Goal: Transaction & Acquisition: Purchase product/service

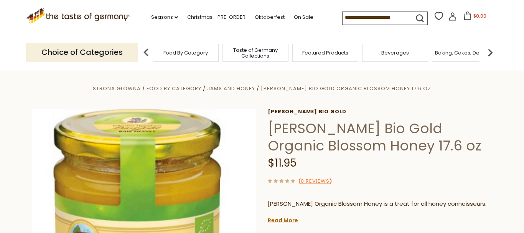
paste input "**********"
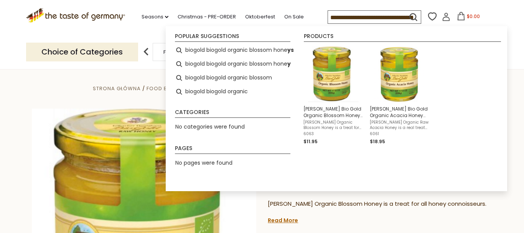
type input "**********"
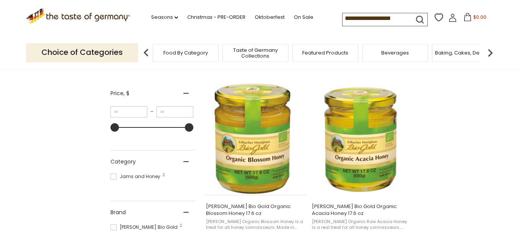
scroll to position [117, 0]
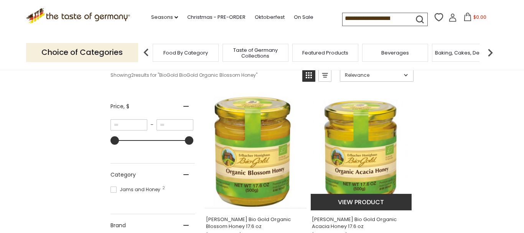
click at [357, 184] on img "Erlbacher Bio Gold Organic Acacia Honey 17.6 oz" at bounding box center [361, 152] width 102 height 106
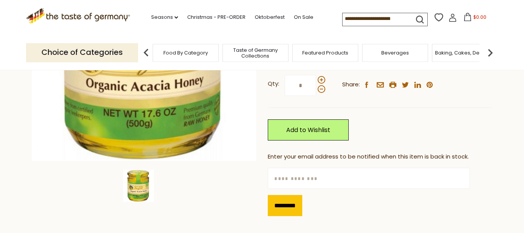
scroll to position [117, 0]
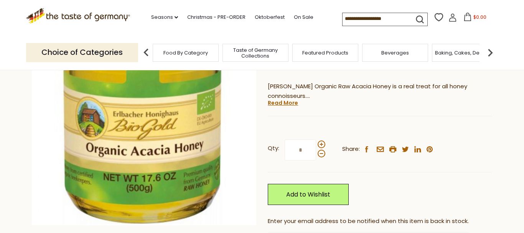
click at [342, 16] on input at bounding box center [374, 18] width 65 height 11
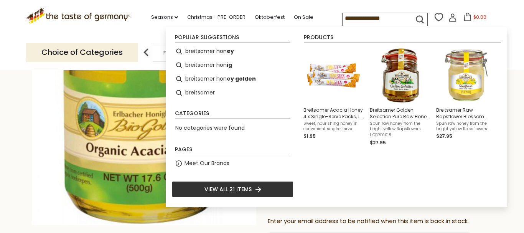
type input "**********"
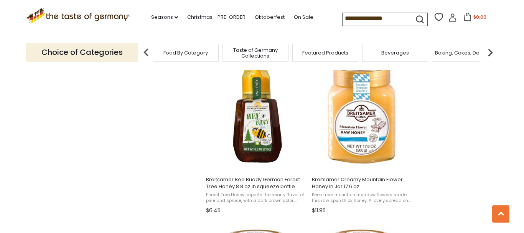
scroll to position [704, 0]
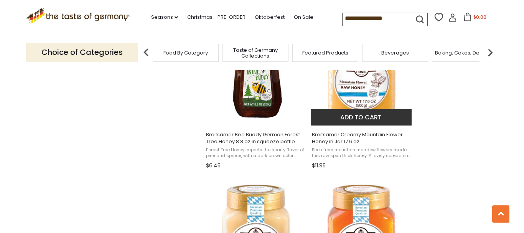
click at [350, 139] on span "Breitsamer Creamy Mountain Flower Honey in Jar 17.6 oz" at bounding box center [361, 138] width 99 height 14
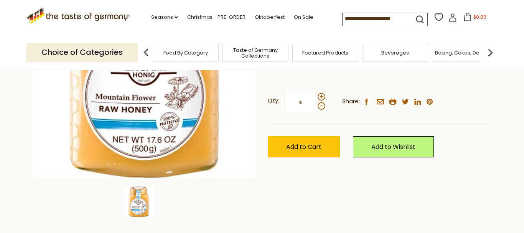
scroll to position [156, 0]
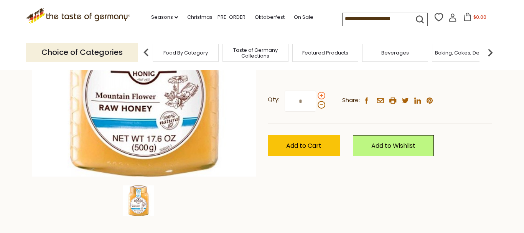
click at [320, 94] on span at bounding box center [321, 96] width 8 height 8
click at [316, 94] on input "*" at bounding box center [299, 100] width 31 height 21
click at [320, 94] on span at bounding box center [321, 96] width 8 height 8
click at [316, 94] on input "*" at bounding box center [299, 100] width 31 height 21
click at [320, 105] on span at bounding box center [321, 105] width 8 height 8
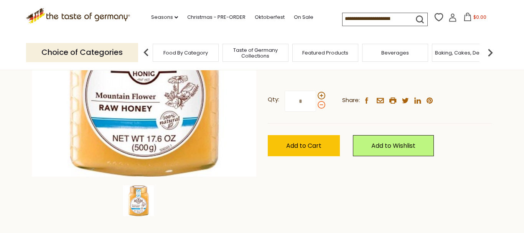
click at [316, 105] on input "*" at bounding box center [299, 100] width 31 height 21
type input "*"
click at [303, 101] on input "*" at bounding box center [299, 100] width 31 height 21
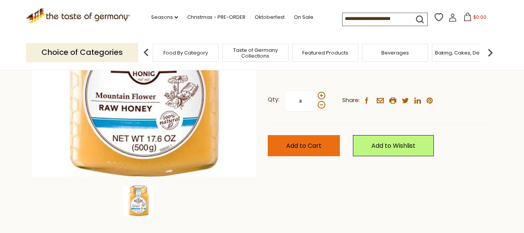
type input "*"
click at [288, 144] on span "Add to Cart" at bounding box center [303, 145] width 35 height 9
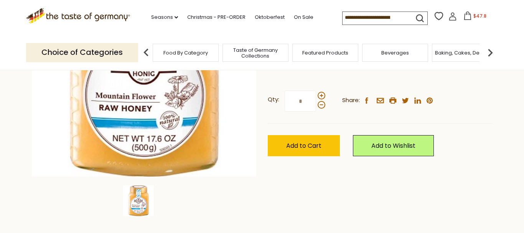
scroll to position [0, 0]
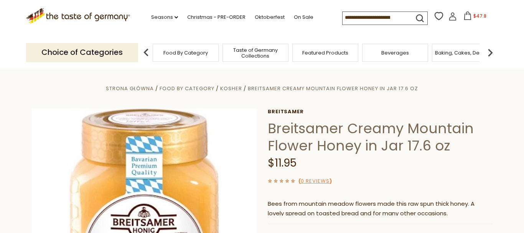
click at [463, 15] on icon at bounding box center [467, 15] width 8 height 8
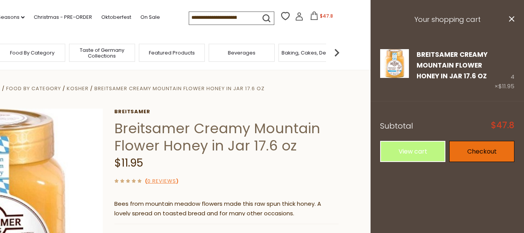
click at [489, 153] on link "Checkout" at bounding box center [481, 151] width 65 height 21
